Goal: Transaction & Acquisition: Obtain resource

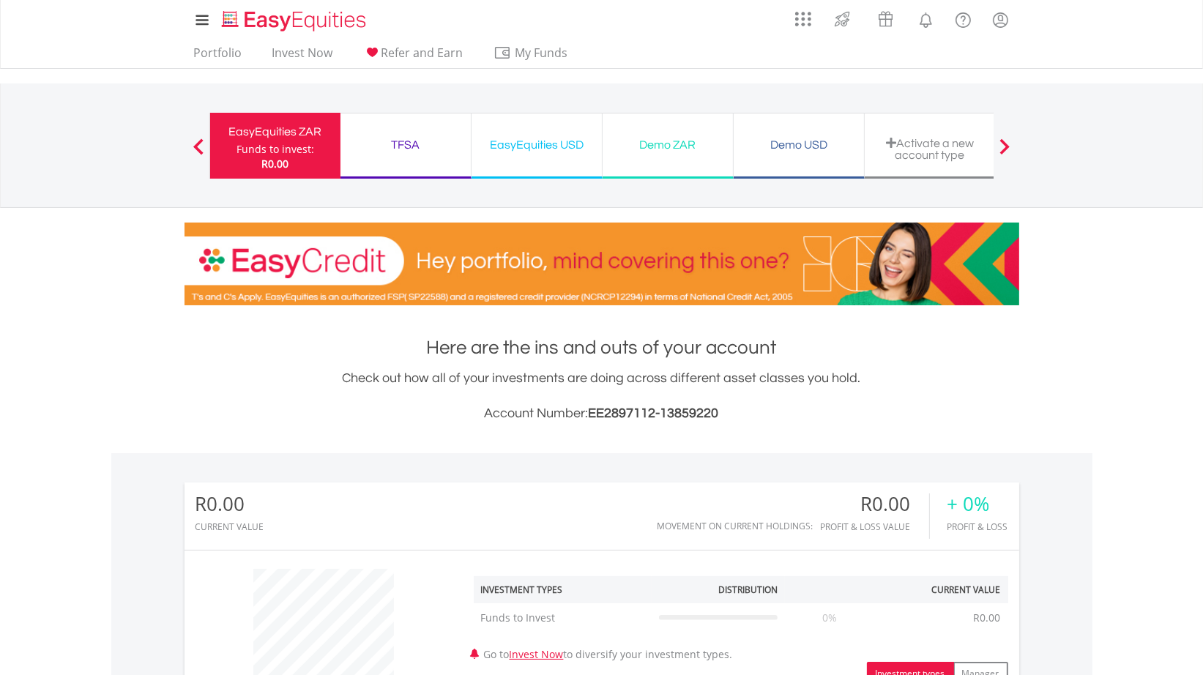
click at [193, 143] on span at bounding box center [198, 146] width 10 height 16
click at [196, 143] on span at bounding box center [198, 146] width 10 height 16
click at [271, 152] on div "Funds to invest:" at bounding box center [275, 149] width 78 height 15
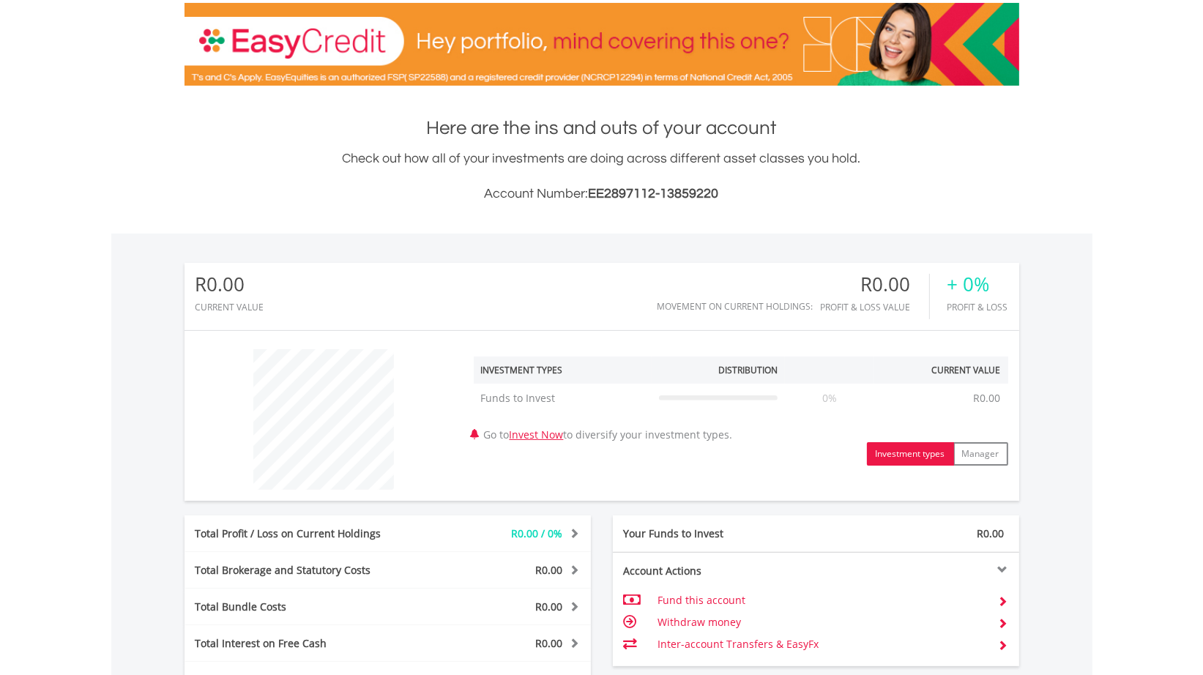
scroll to position [293, 0]
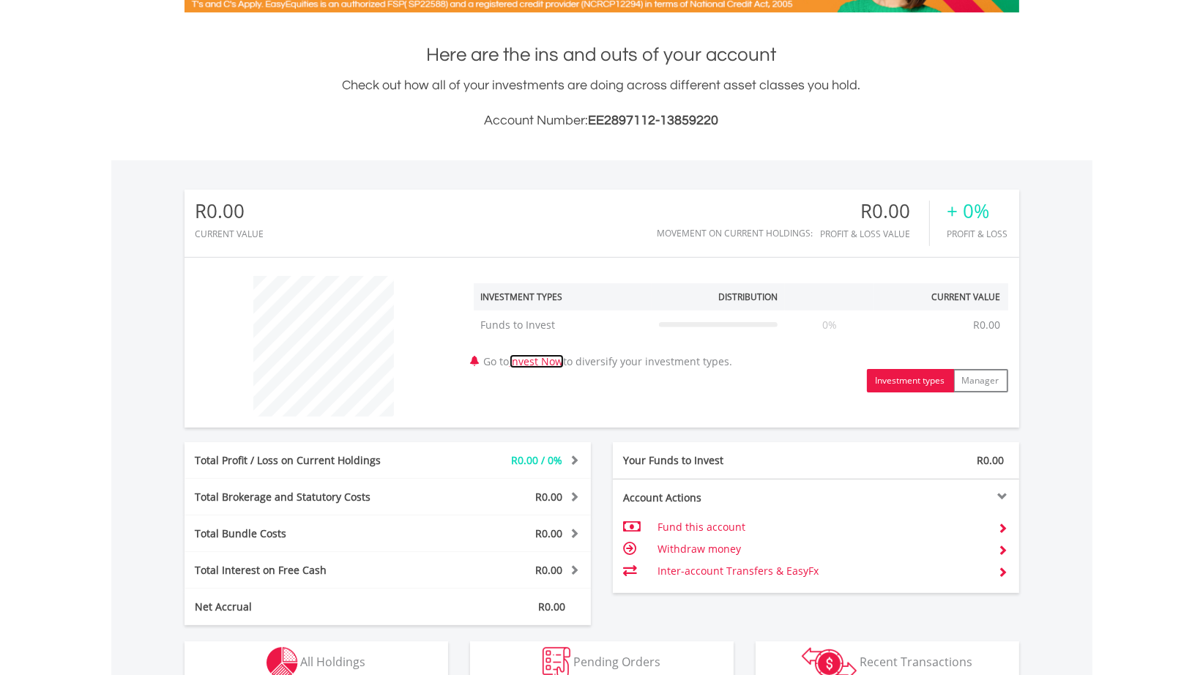
click at [546, 363] on link "Invest Now" at bounding box center [537, 361] width 54 height 14
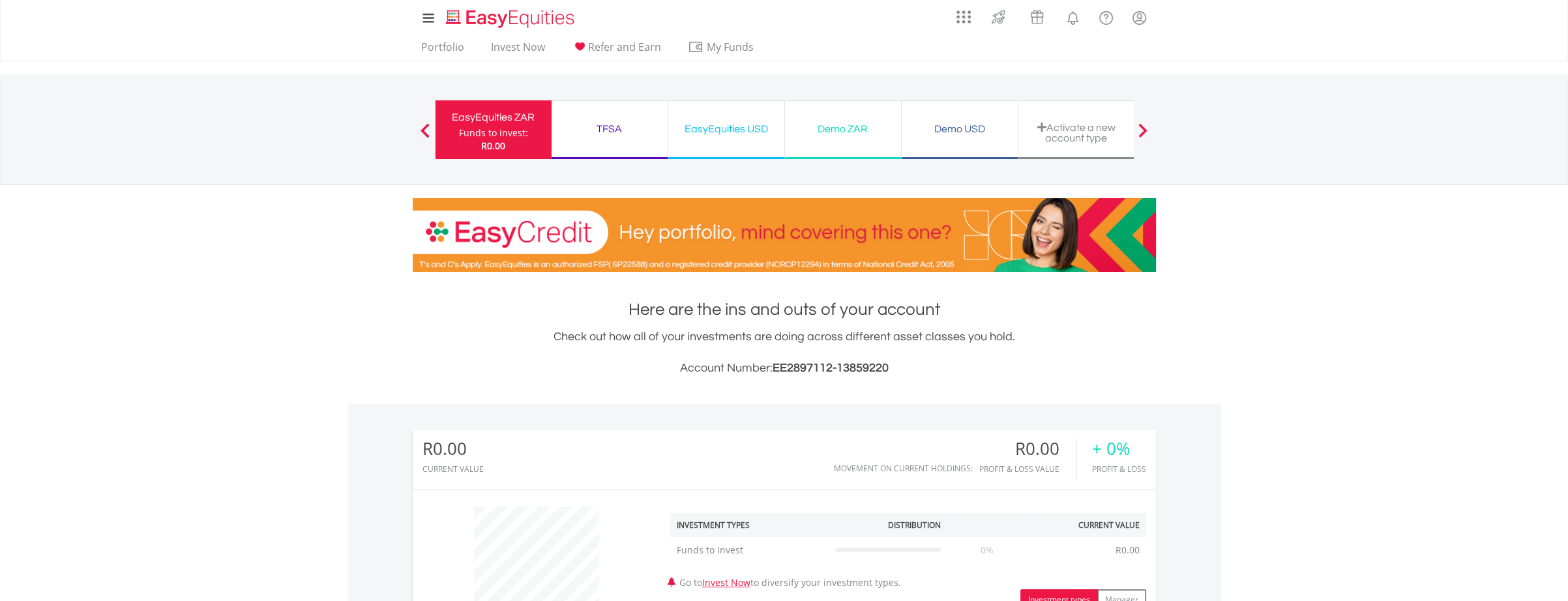
click at [492, 135] on div "Funds to invest:" at bounding box center [493, 133] width 69 height 13
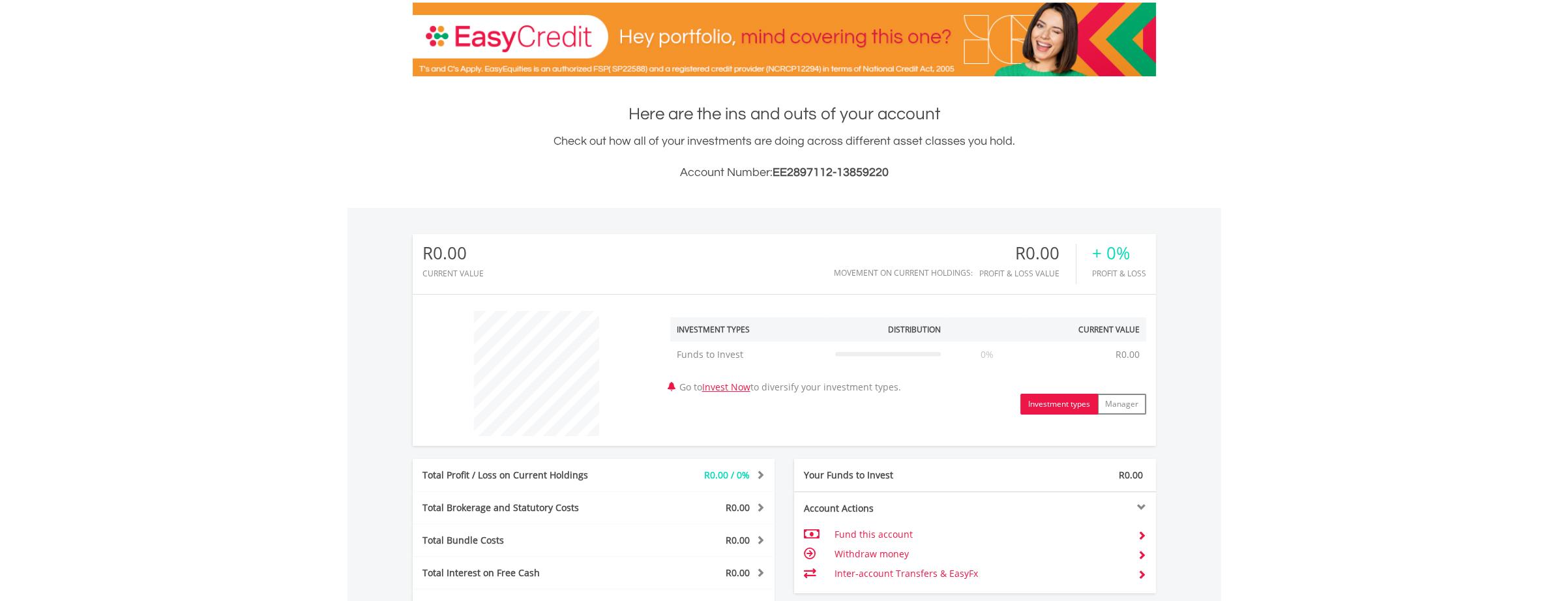
scroll to position [261, 0]
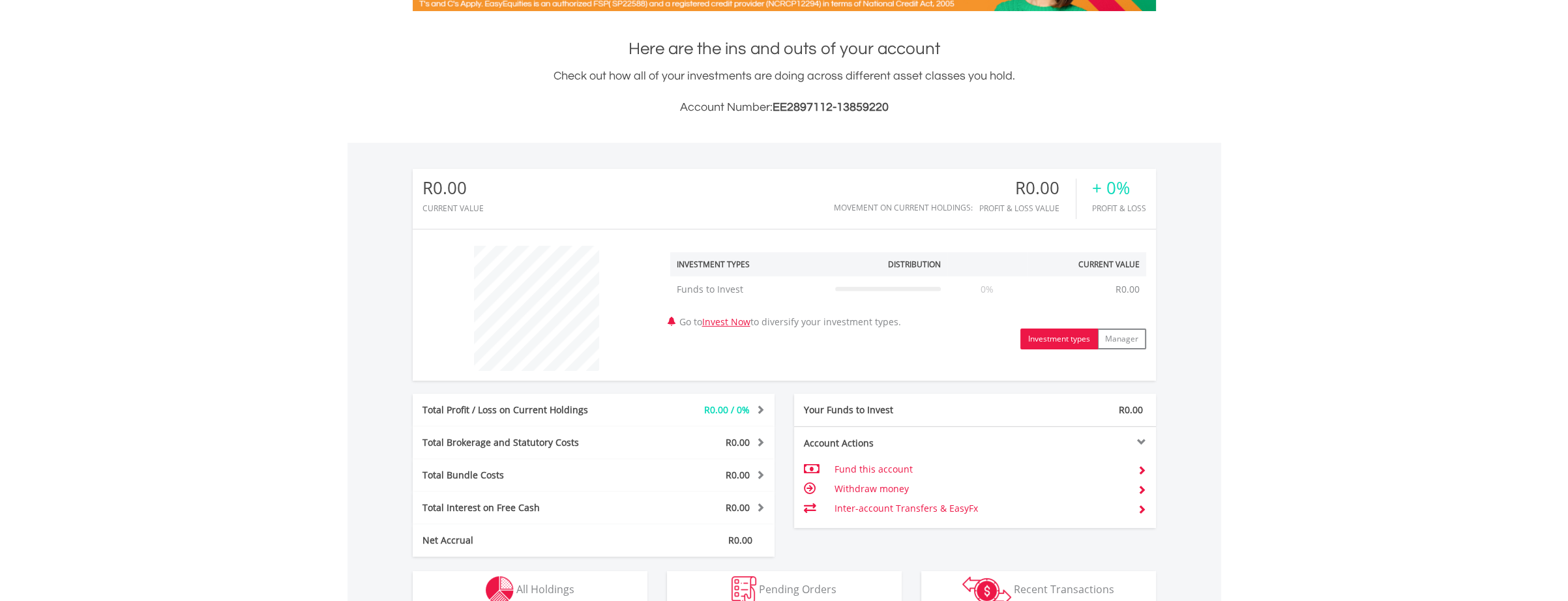
click at [869, 474] on td "Fund this account" at bounding box center [979, 469] width 293 height 20
click at [1127, 337] on button "Manager" at bounding box center [1121, 338] width 49 height 20
drag, startPoint x: 727, startPoint y: 321, endPoint x: 741, endPoint y: 325, distance: 14.6
click at [727, 321] on link "Invest Now" at bounding box center [726, 321] width 48 height 12
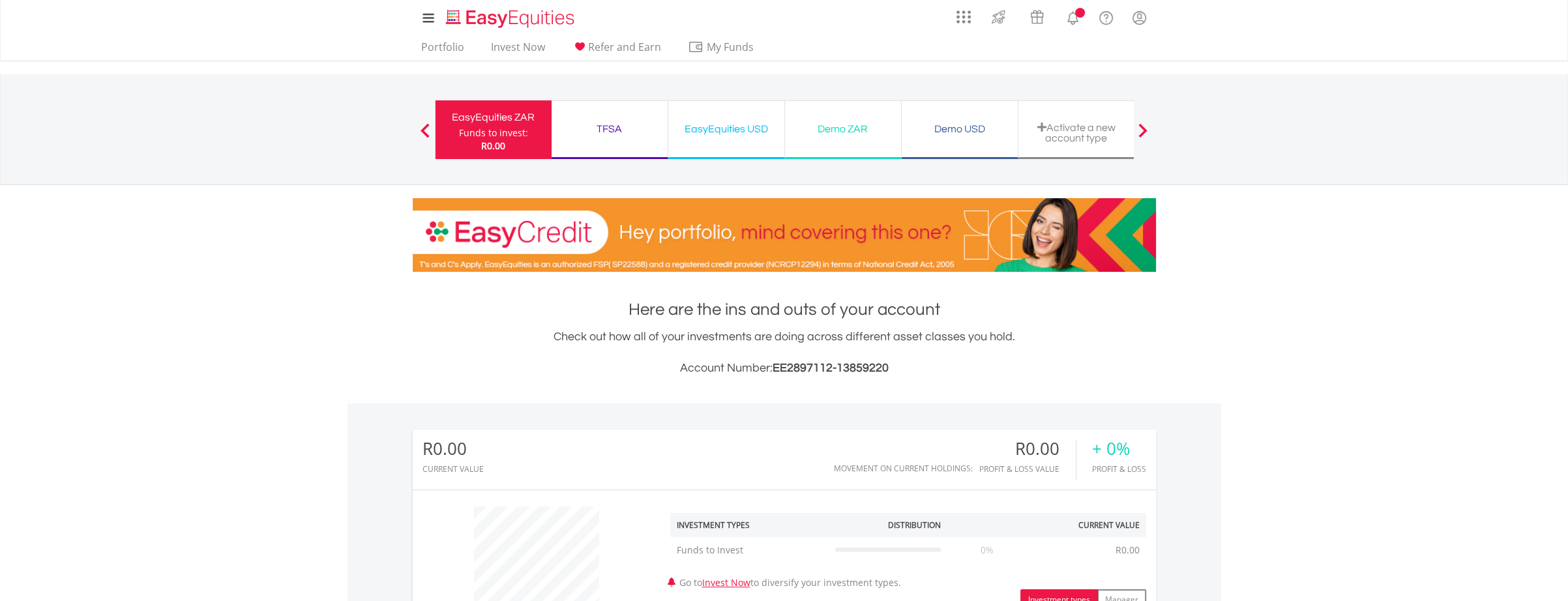
scroll to position [126, 248]
drag, startPoint x: 772, startPoint y: 369, endPoint x: 890, endPoint y: 369, distance: 118.0
click at [890, 369] on h3 "Account Number: EE2897112-13859220" at bounding box center [784, 368] width 743 height 18
copy span "EE2897112-13859220"
click at [1239, 344] on body "My Investments Invest Now New Listings Sell My Recurring Investments Pending Or…" at bounding box center [784, 555] width 1568 height 1109
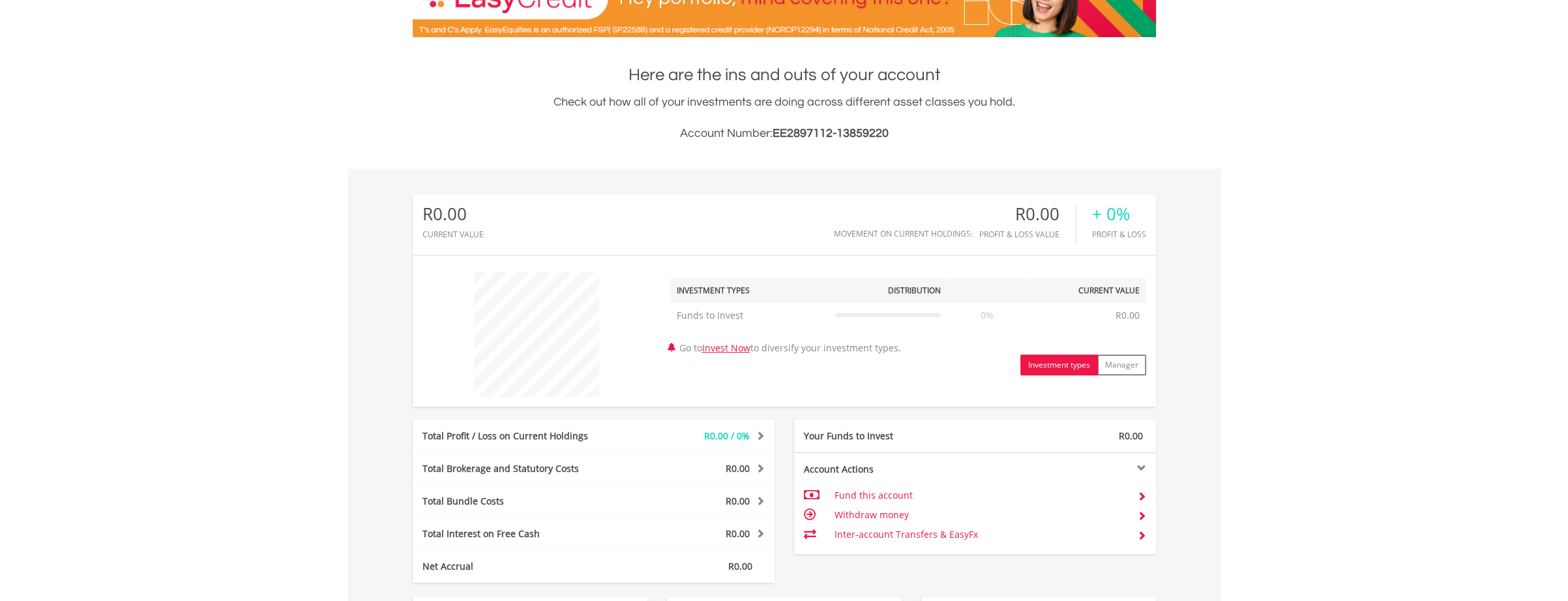
scroll to position [0, 0]
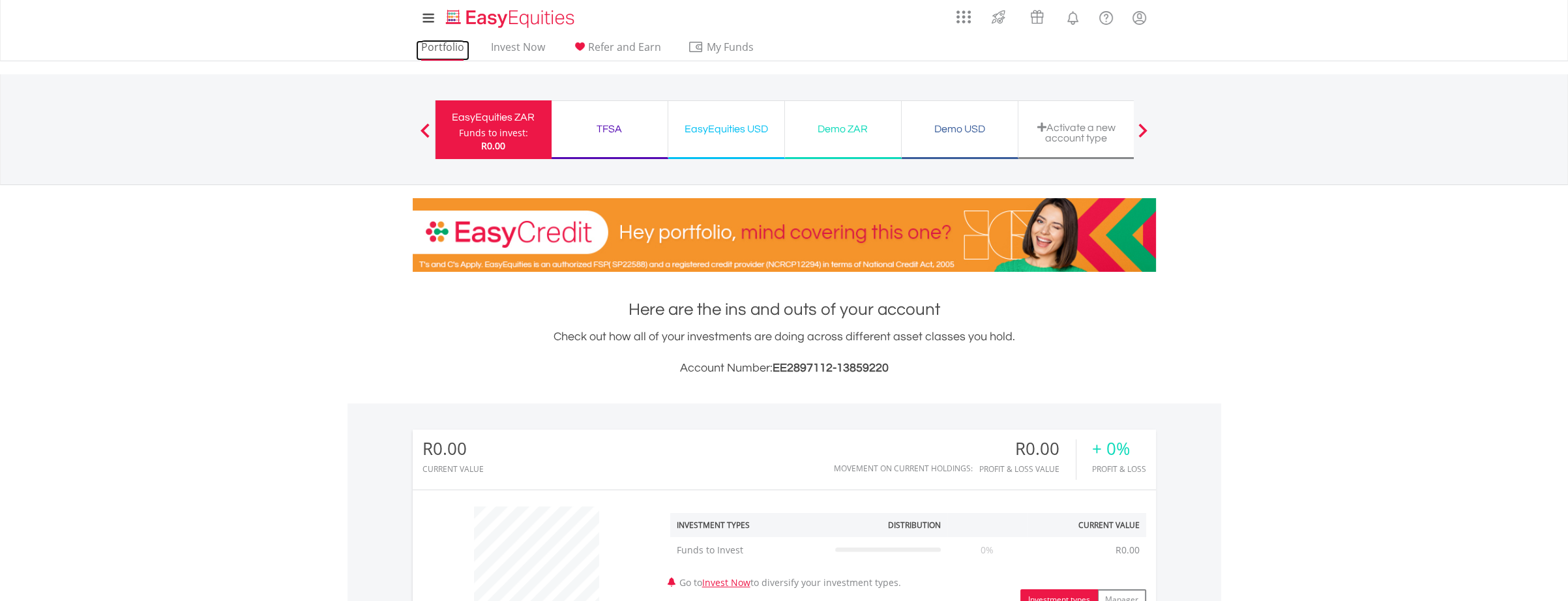
click at [437, 47] on link "Portfolio" at bounding box center [443, 50] width 53 height 20
